Goal: Task Accomplishment & Management: Manage account settings

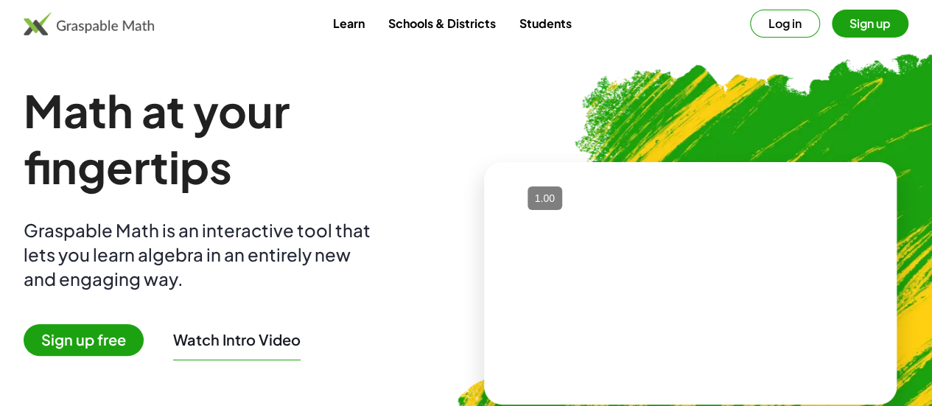
click at [834, 27] on button "Sign up" at bounding box center [870, 24] width 77 height 28
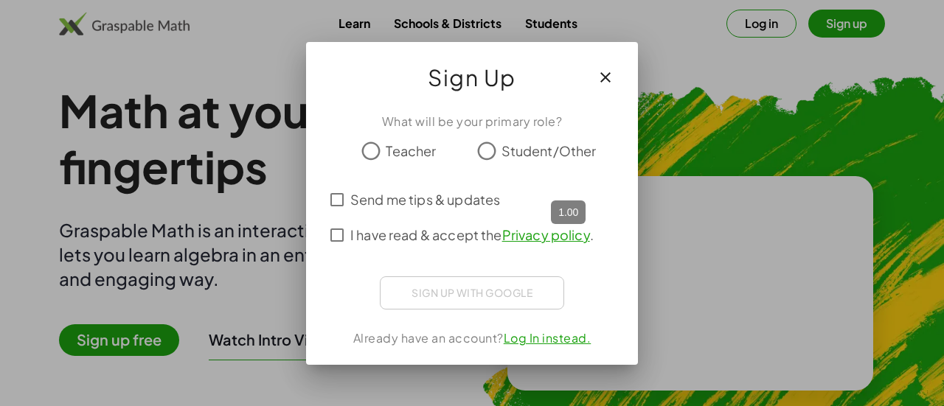
click at [449, 296] on div "Sign up with Google Sign in with Google Sign in with Google. Opens in new tab" at bounding box center [472, 292] width 184 height 33
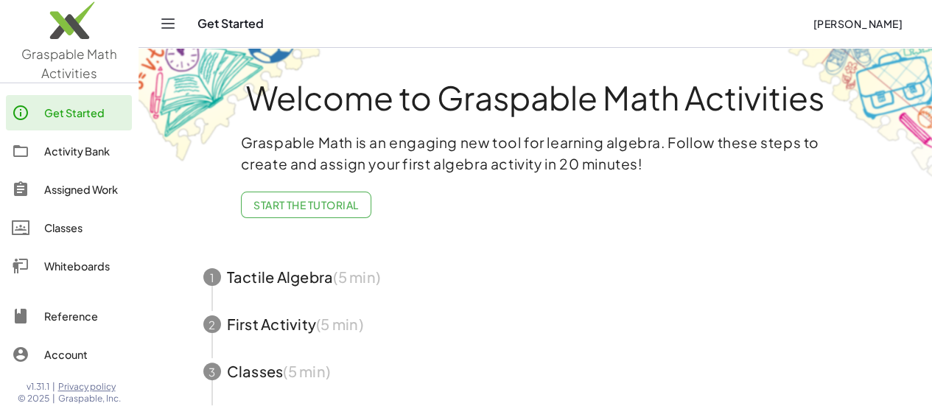
scroll to position [133, 0]
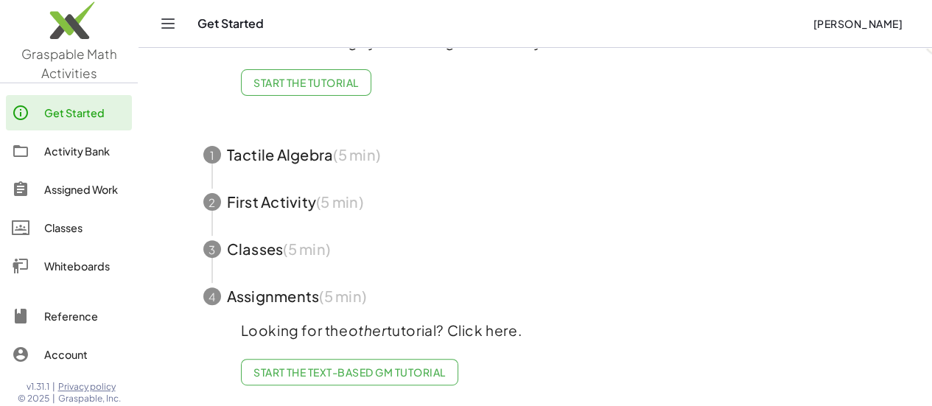
click at [71, 195] on div "Assigned Work" at bounding box center [85, 190] width 82 height 18
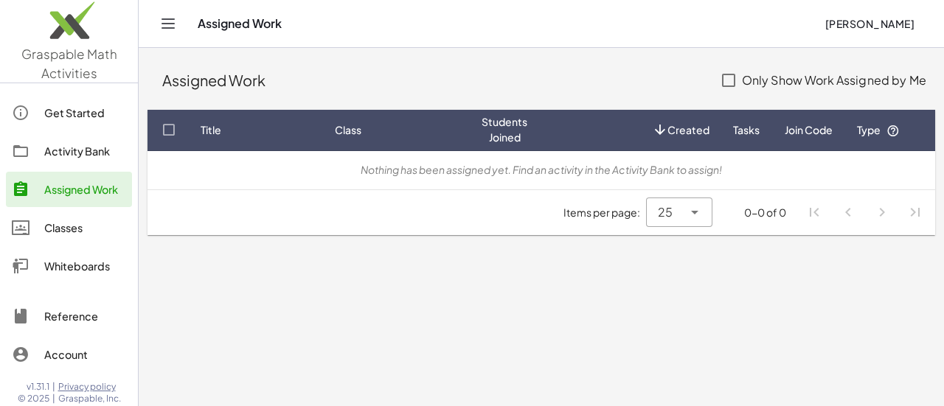
click at [65, 223] on div "Classes" at bounding box center [85, 228] width 82 height 18
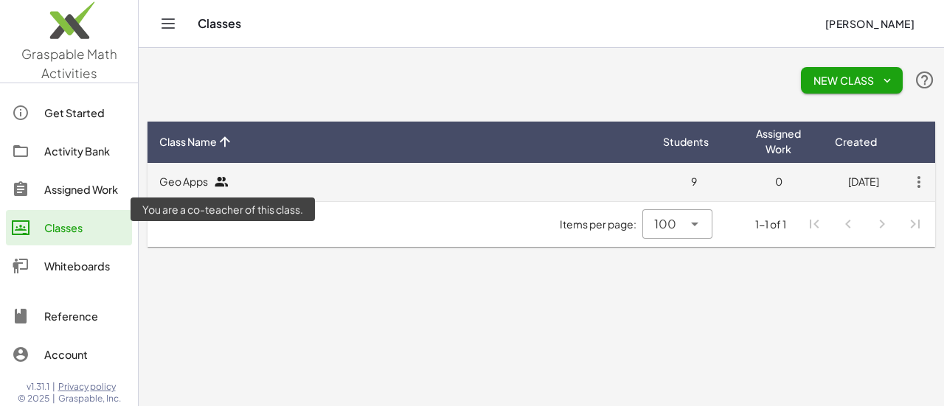
click at [223, 178] on icon at bounding box center [221, 182] width 15 height 15
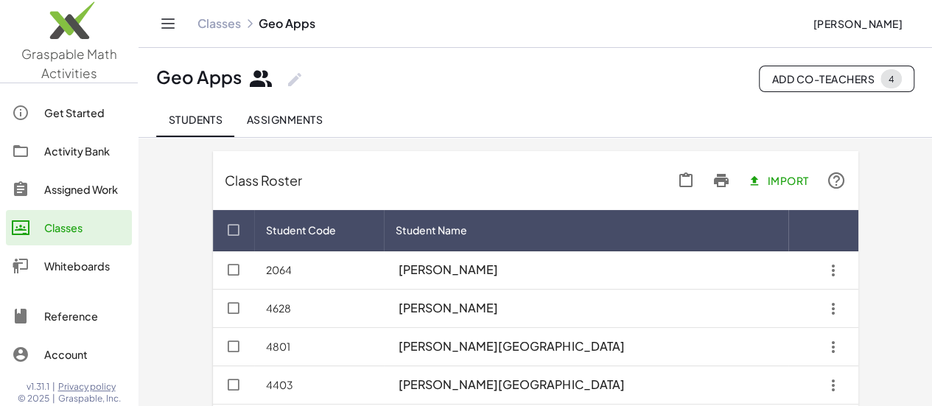
click at [832, 74] on span "Add Co-Teachers 4" at bounding box center [837, 78] width 130 height 19
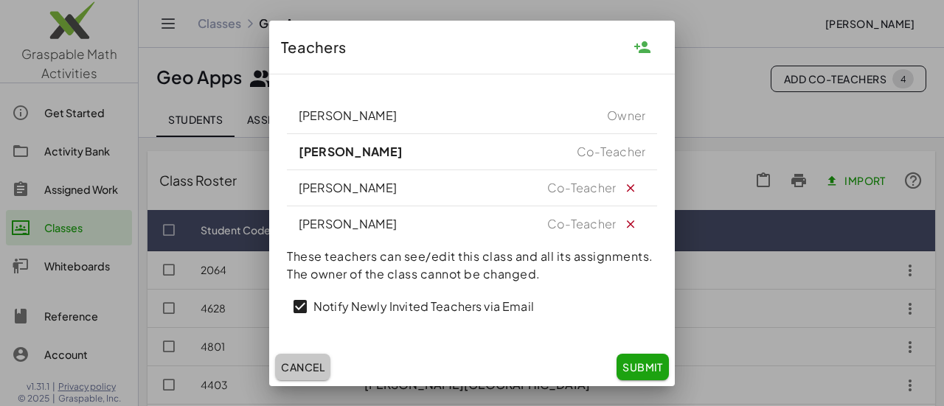
click at [307, 373] on button "Cancel" at bounding box center [302, 367] width 55 height 27
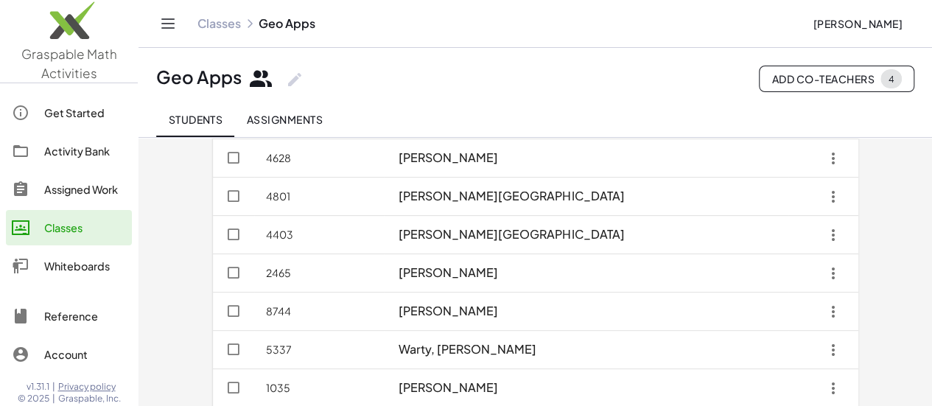
scroll to position [240, 0]
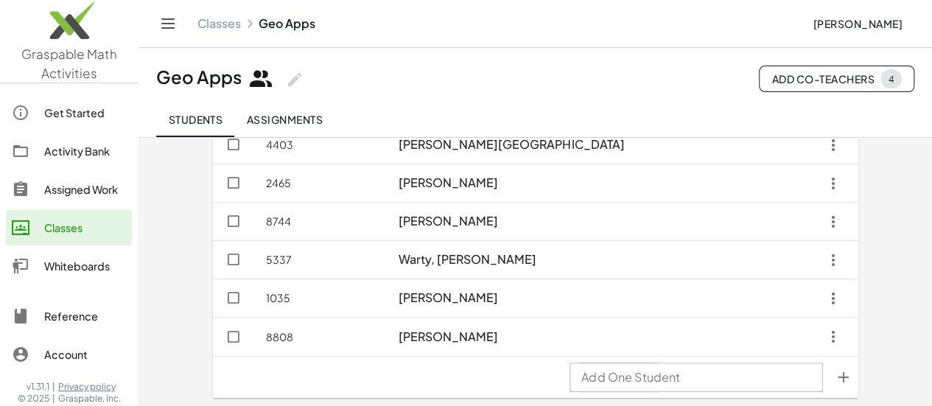
click at [90, 266] on div "Whiteboards" at bounding box center [85, 266] width 82 height 18
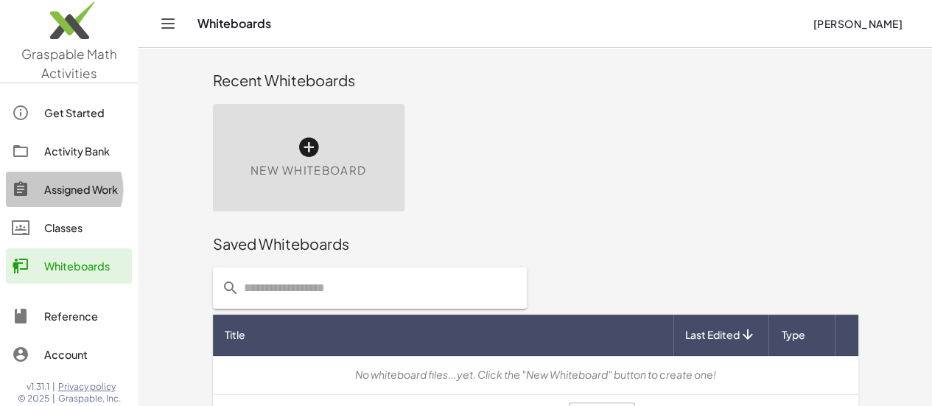
click at [53, 192] on div "Assigned Work" at bounding box center [85, 190] width 82 height 18
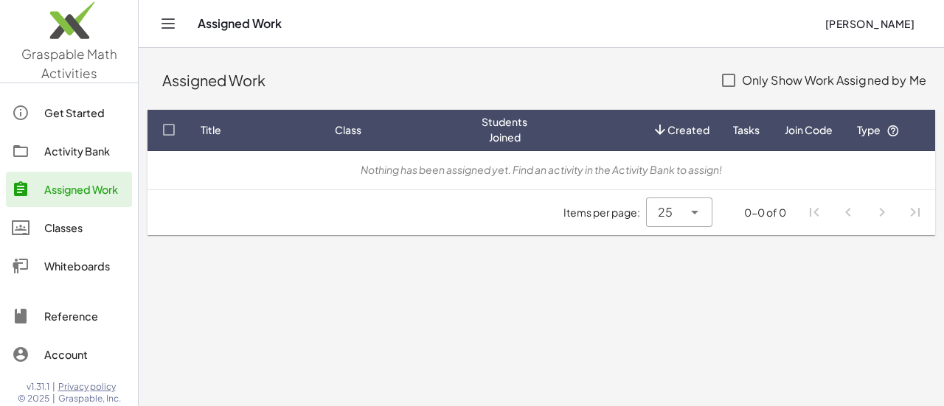
click at [64, 148] on div "Activity Bank" at bounding box center [85, 151] width 82 height 18
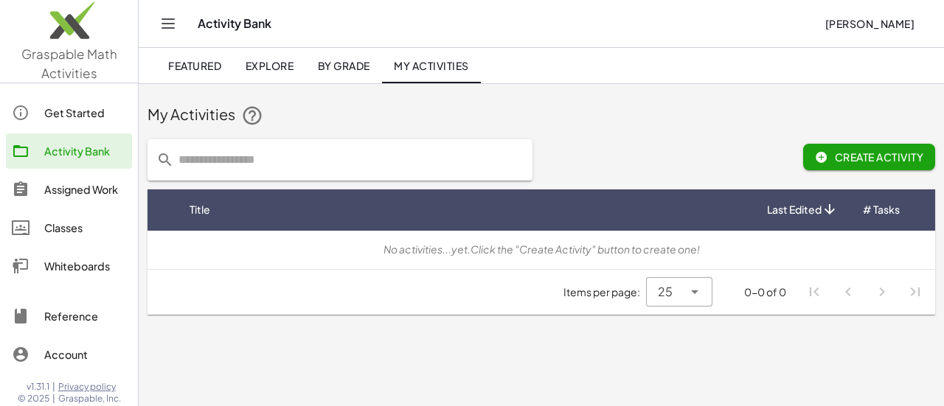
click at [62, 104] on div "Get Started" at bounding box center [85, 113] width 82 height 18
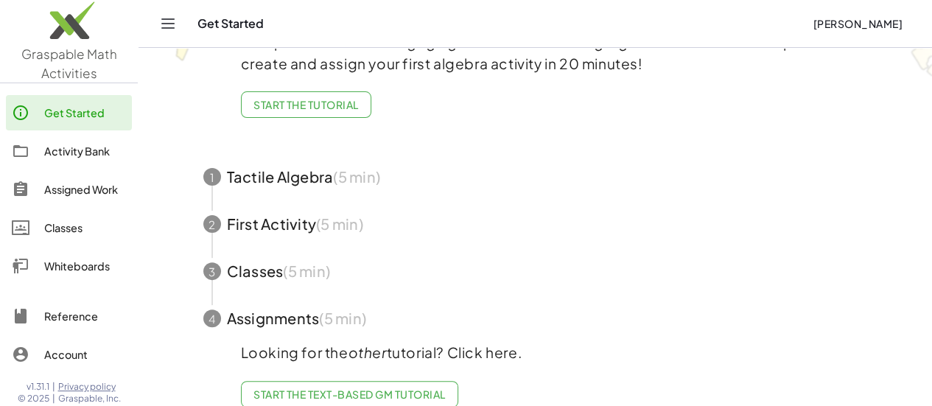
scroll to position [133, 0]
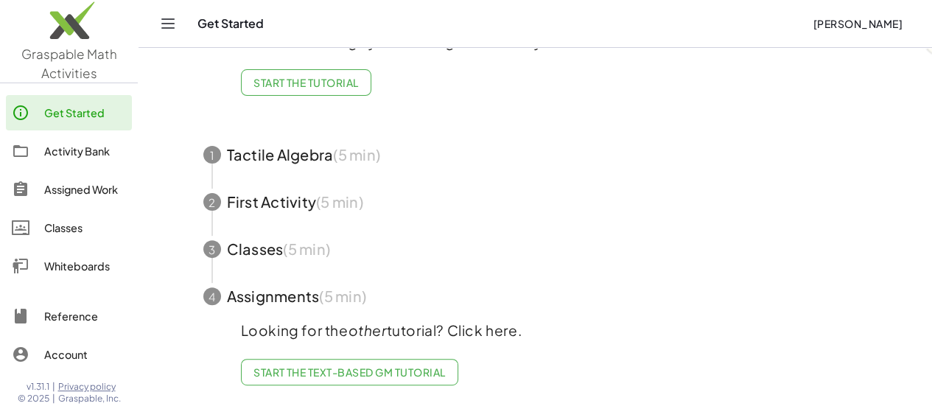
click at [862, 21] on span "[PERSON_NAME]" at bounding box center [858, 23] width 90 height 13
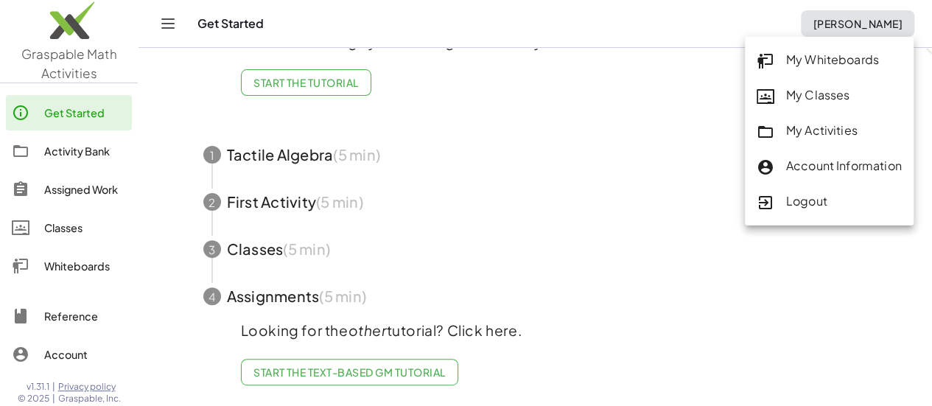
click at [808, 88] on div "My Classes" at bounding box center [829, 95] width 145 height 19
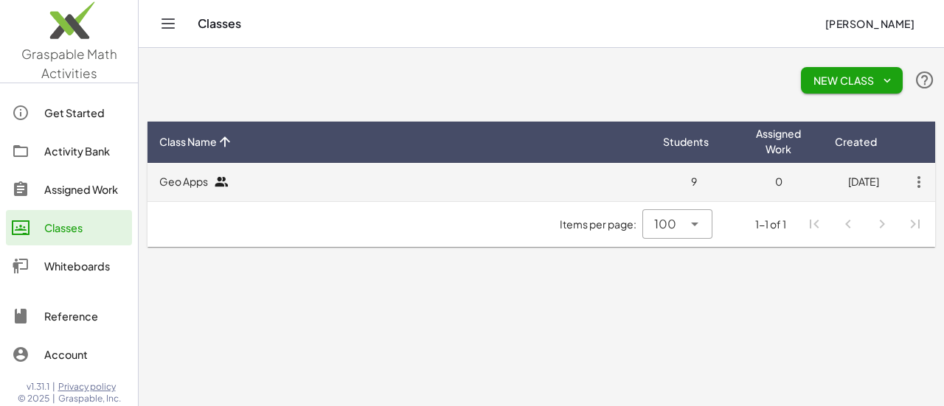
click at [920, 182] on icon "button" at bounding box center [918, 182] width 27 height 27
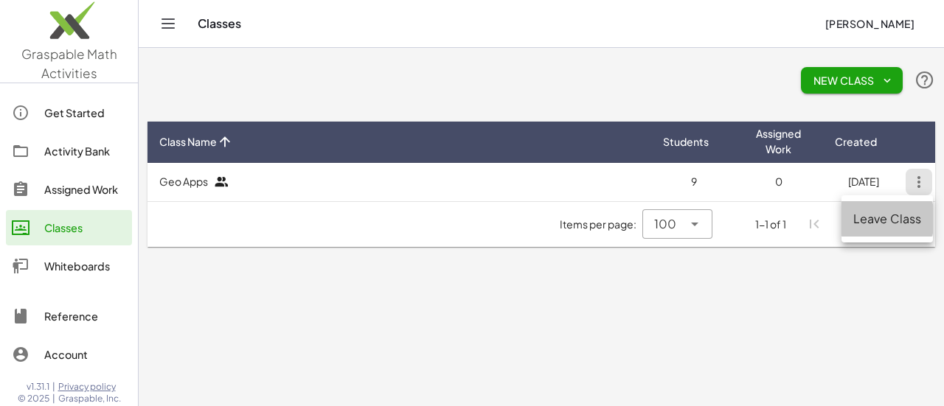
click at [897, 223] on div "Leave Class" at bounding box center [887, 219] width 69 height 18
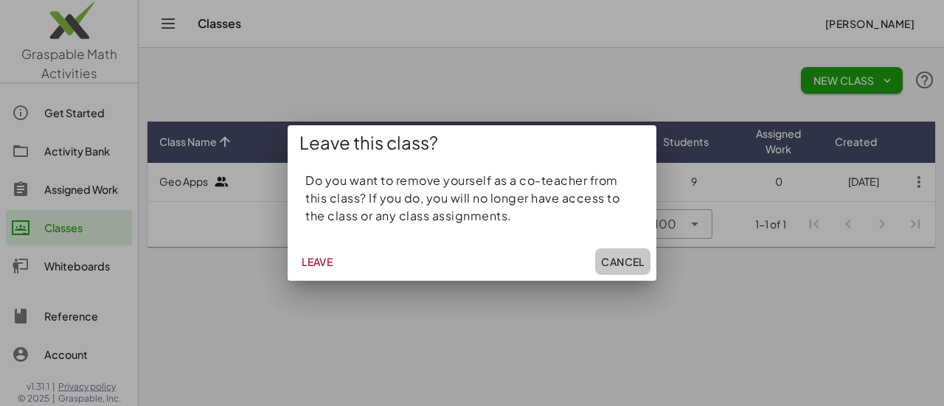
click at [606, 262] on span "Cancel" at bounding box center [622, 261] width 43 height 13
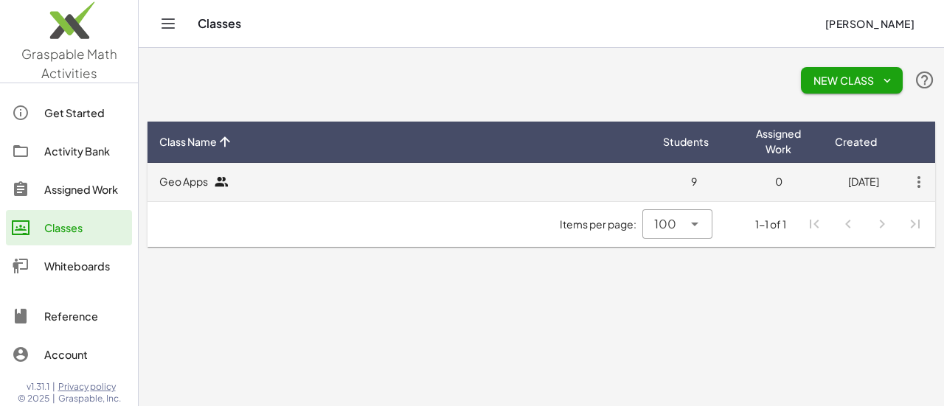
drag, startPoint x: 221, startPoint y: 173, endPoint x: 482, endPoint y: 178, distance: 261.0
click at [482, 178] on td "Geo Apps" at bounding box center [398, 182] width 503 height 38
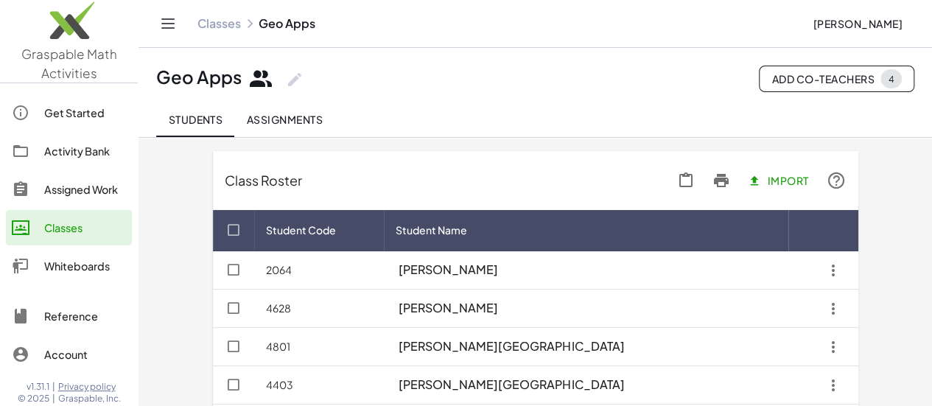
click at [695, 181] on icon "button" at bounding box center [686, 181] width 18 height 18
click at [692, 181] on span "Copied!" at bounding box center [662, 180] width 59 height 13
click at [761, 185] on icon "button" at bounding box center [754, 180] width 13 height 13
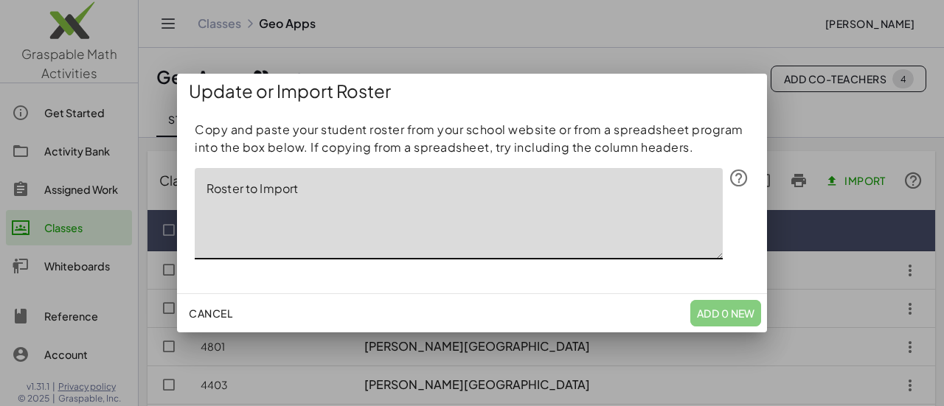
click at [406, 234] on textarea "Roster to Import" at bounding box center [459, 213] width 528 height 91
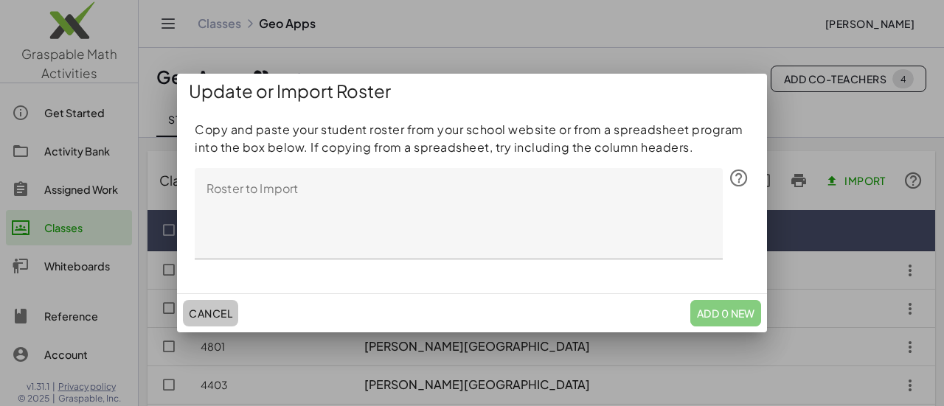
click at [206, 316] on span "Cancel" at bounding box center [210, 313] width 43 height 13
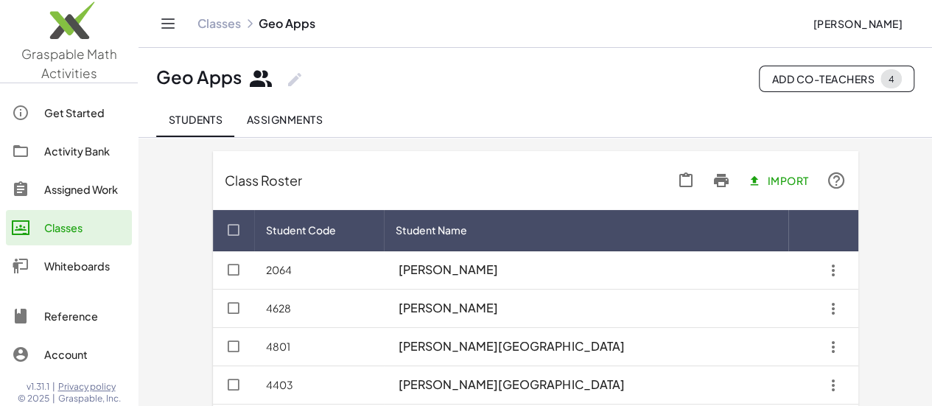
click at [297, 80] on icon at bounding box center [295, 80] width 18 height 18
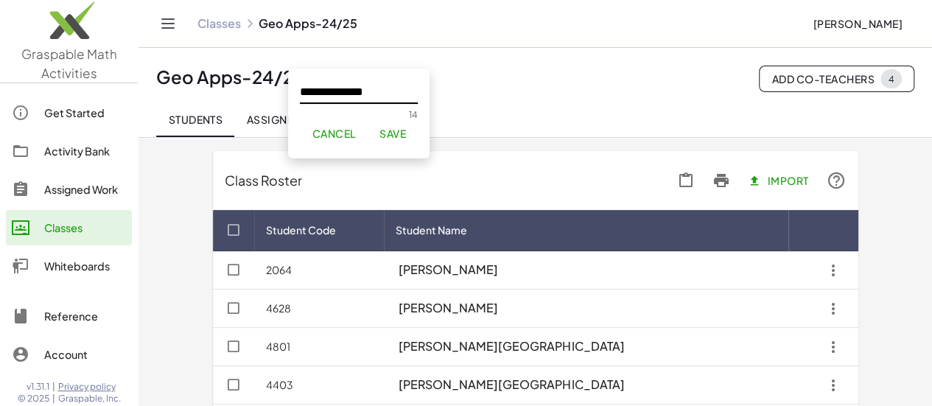
type input "**********"
click at [386, 129] on span "Save" at bounding box center [393, 133] width 27 height 13
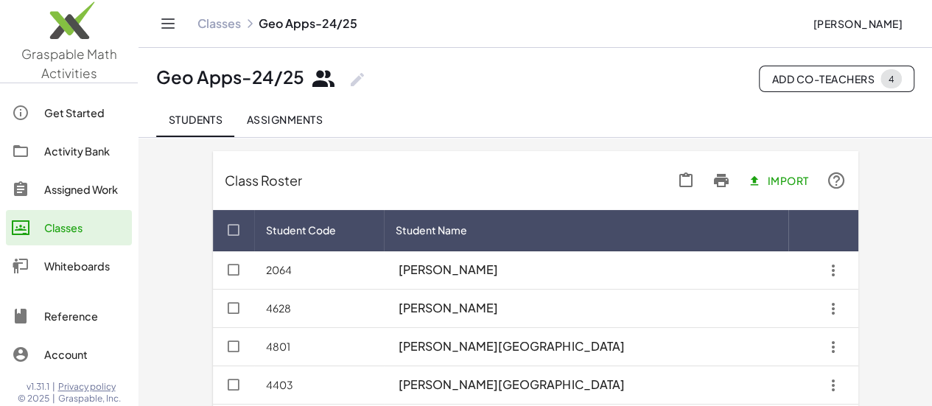
click at [53, 228] on div "Classes" at bounding box center [85, 228] width 82 height 18
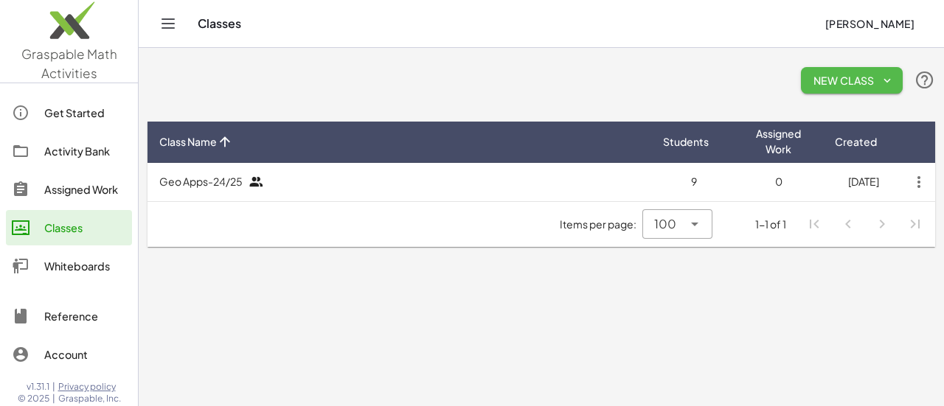
click at [855, 84] on span "New Class" at bounding box center [851, 80] width 78 height 13
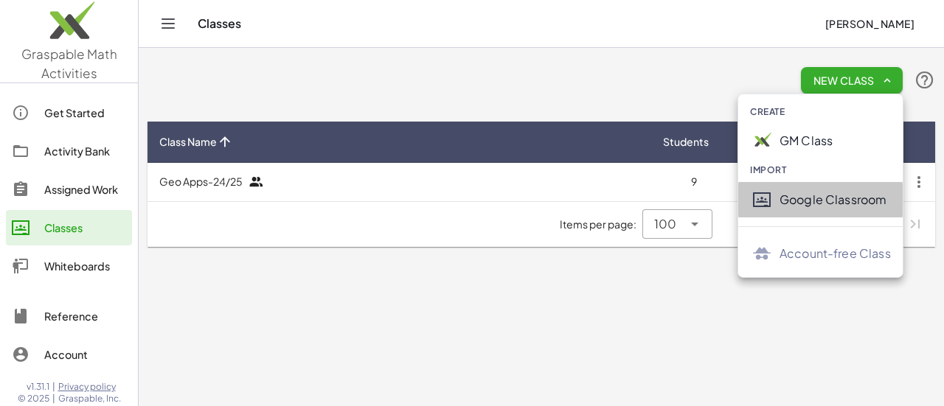
click at [798, 199] on div "Google Classroom" at bounding box center [834, 200] width 111 height 18
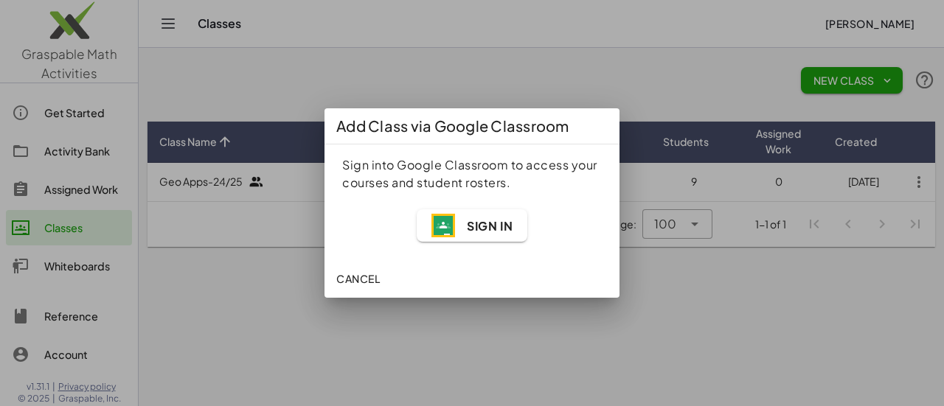
click at [360, 293] on div "Cancel" at bounding box center [471, 278] width 295 height 38
click at [361, 287] on button "Cancel" at bounding box center [357, 278] width 55 height 27
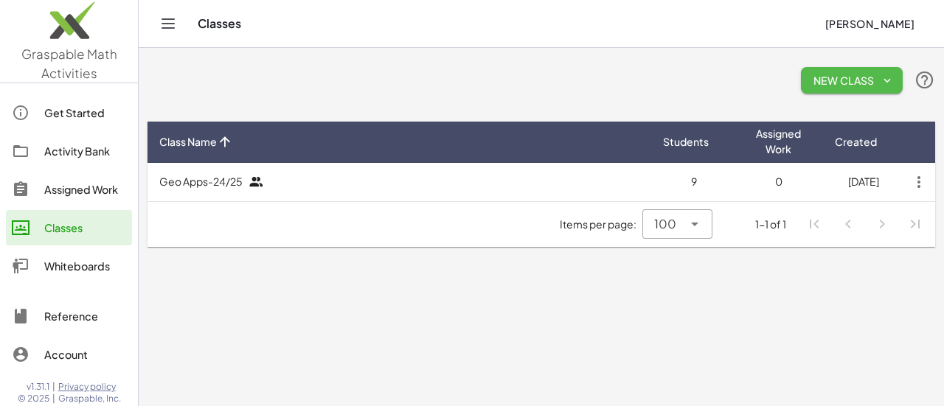
click at [847, 84] on span "New Class" at bounding box center [851, 80] width 78 height 13
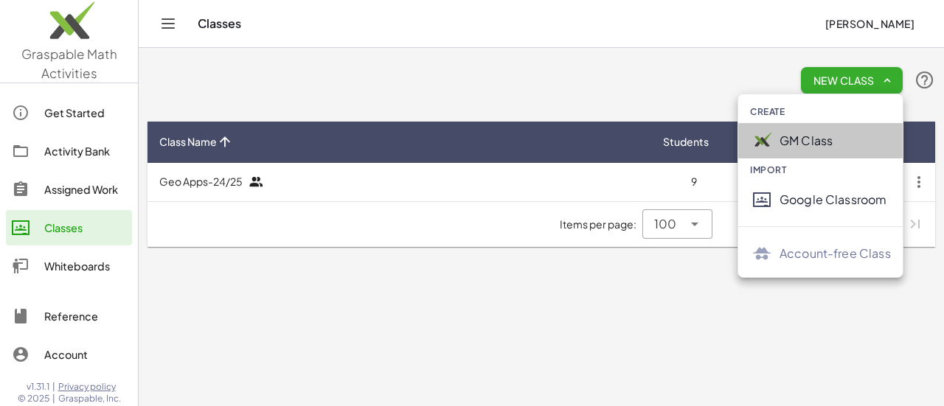
click at [790, 139] on div "GM Class" at bounding box center [834, 141] width 111 height 18
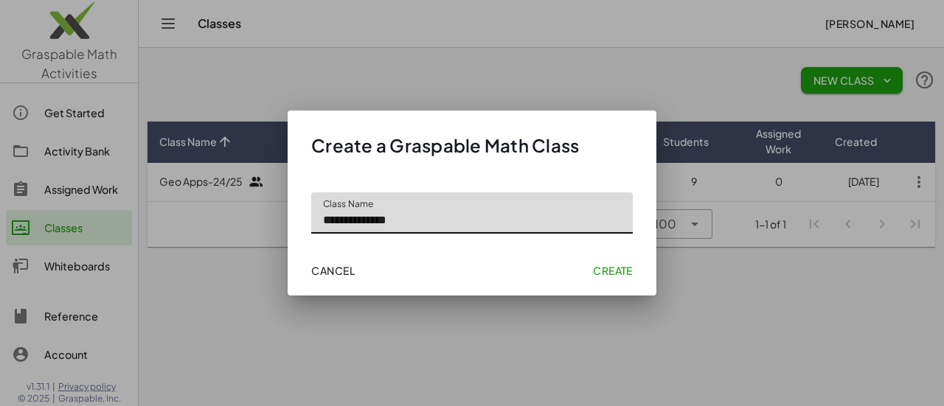
type input "**********"
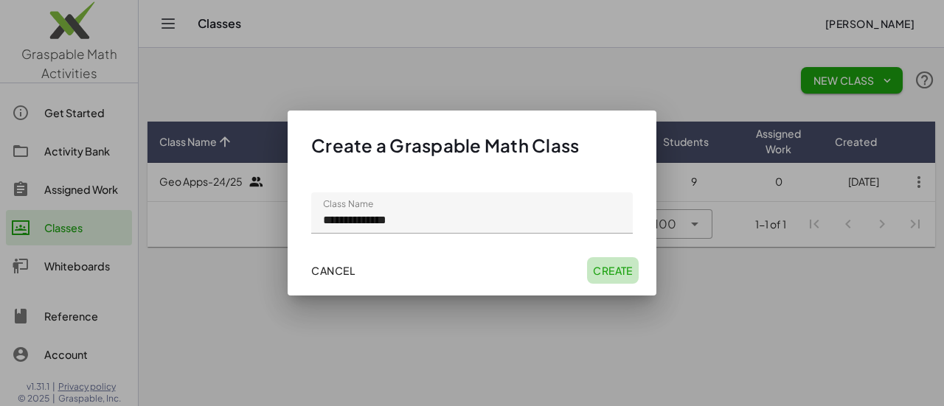
click at [623, 271] on span "Create" at bounding box center [613, 270] width 40 height 13
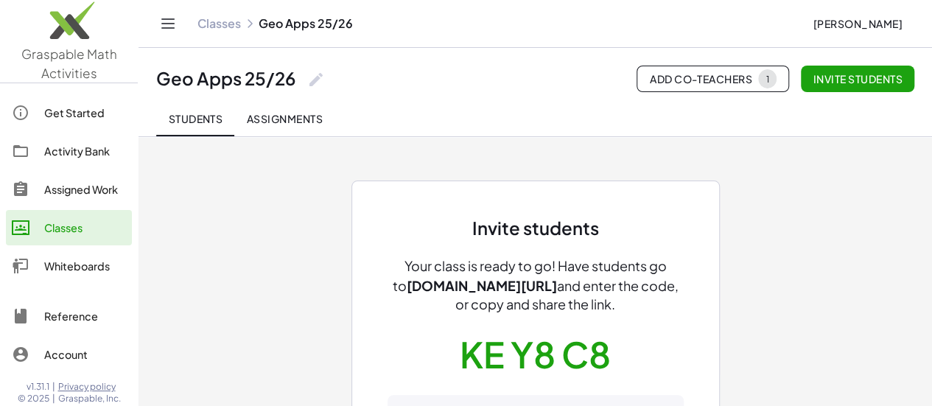
click at [590, 359] on button "KE Y8 C8" at bounding box center [535, 355] width 151 height 46
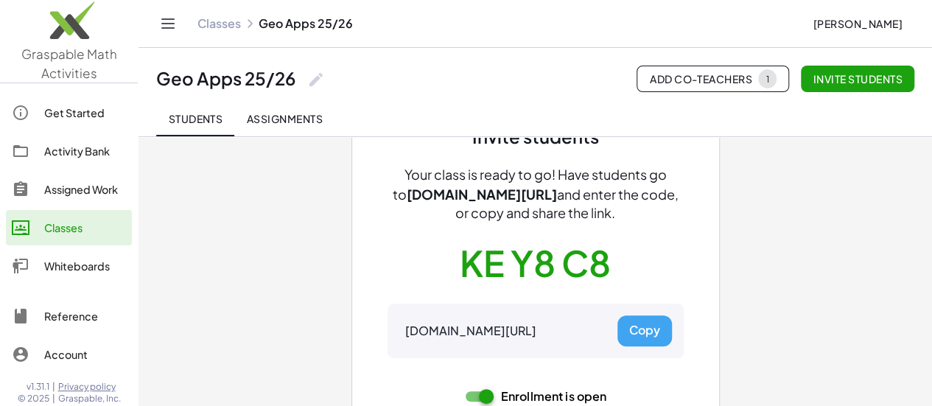
scroll to position [145, 0]
